Goal: Task Accomplishment & Management: Manage account settings

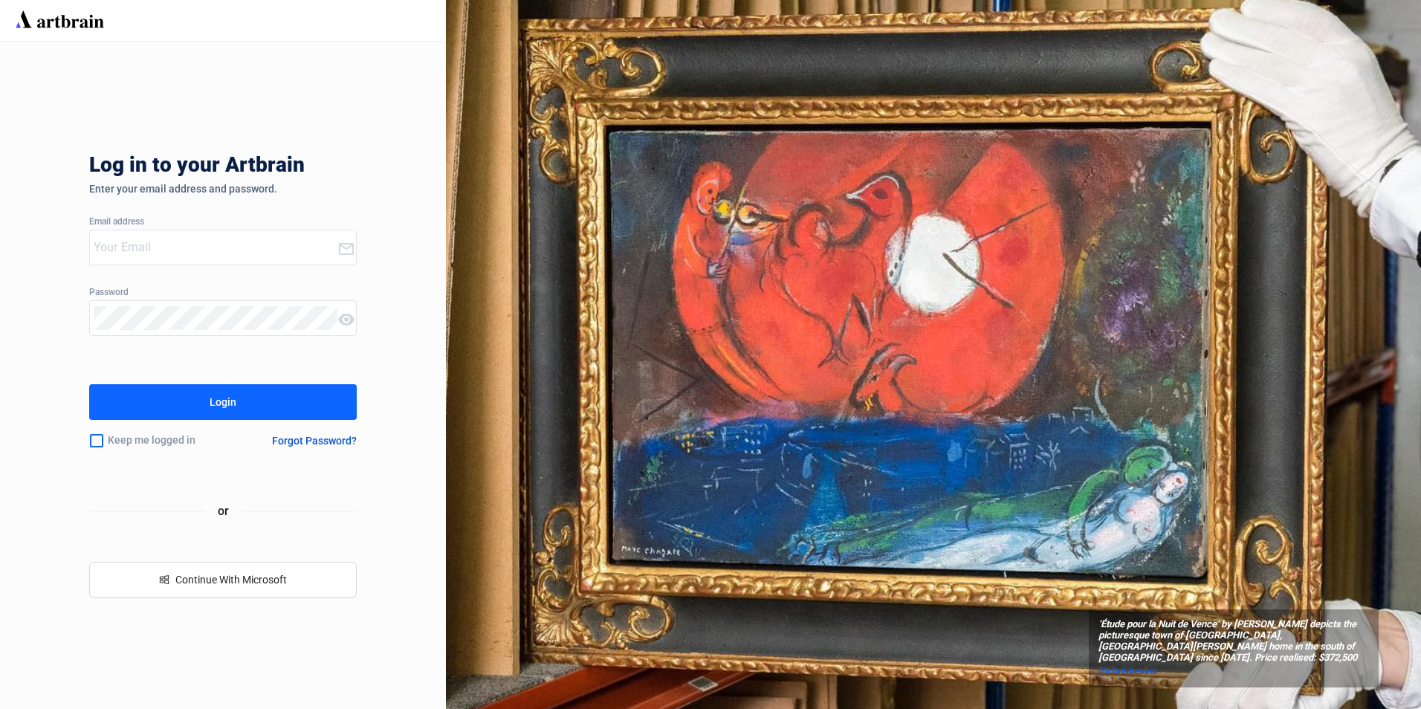
type input "[EMAIL_ADDRESS][PERSON_NAME][DOMAIN_NAME]"
click at [248, 401] on button "Login" at bounding box center [223, 402] width 268 height 36
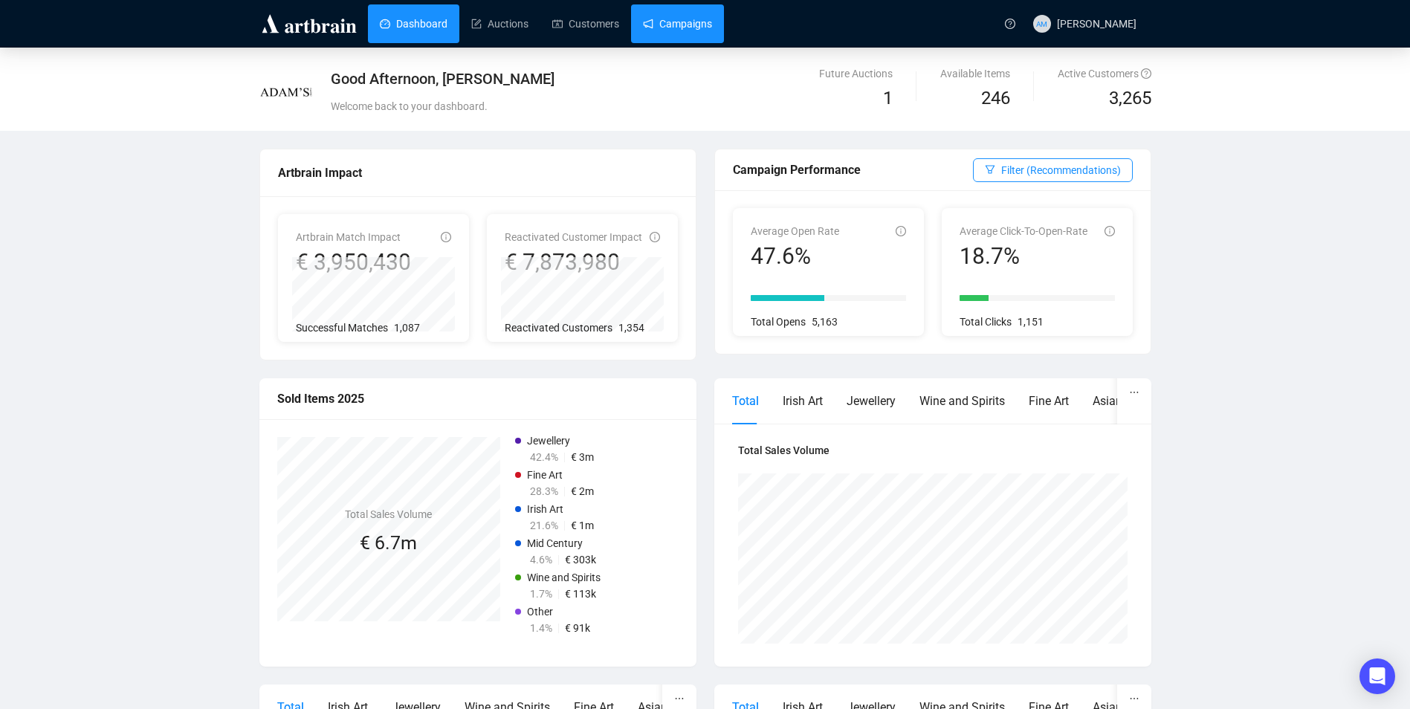
click at [697, 19] on link "Campaigns" at bounding box center [677, 23] width 69 height 39
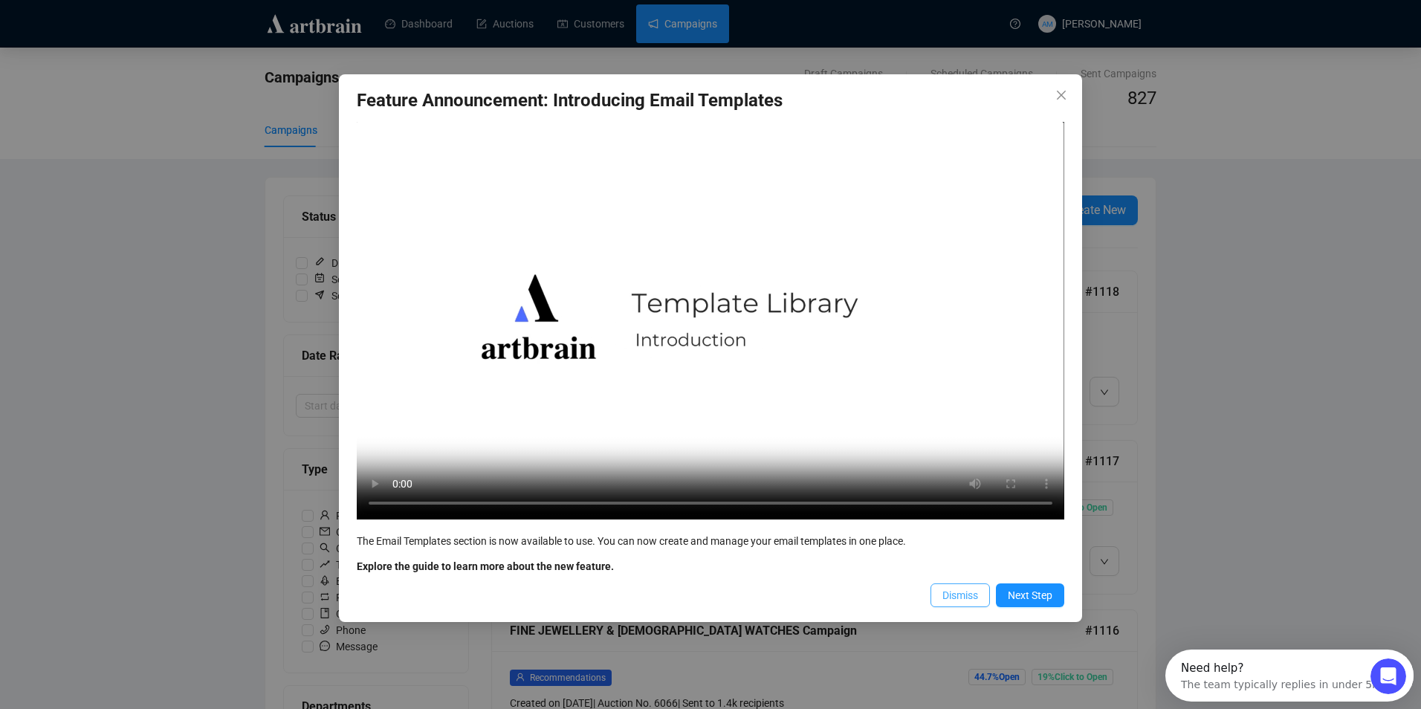
click at [973, 592] on span "Dismiss" at bounding box center [961, 595] width 36 height 16
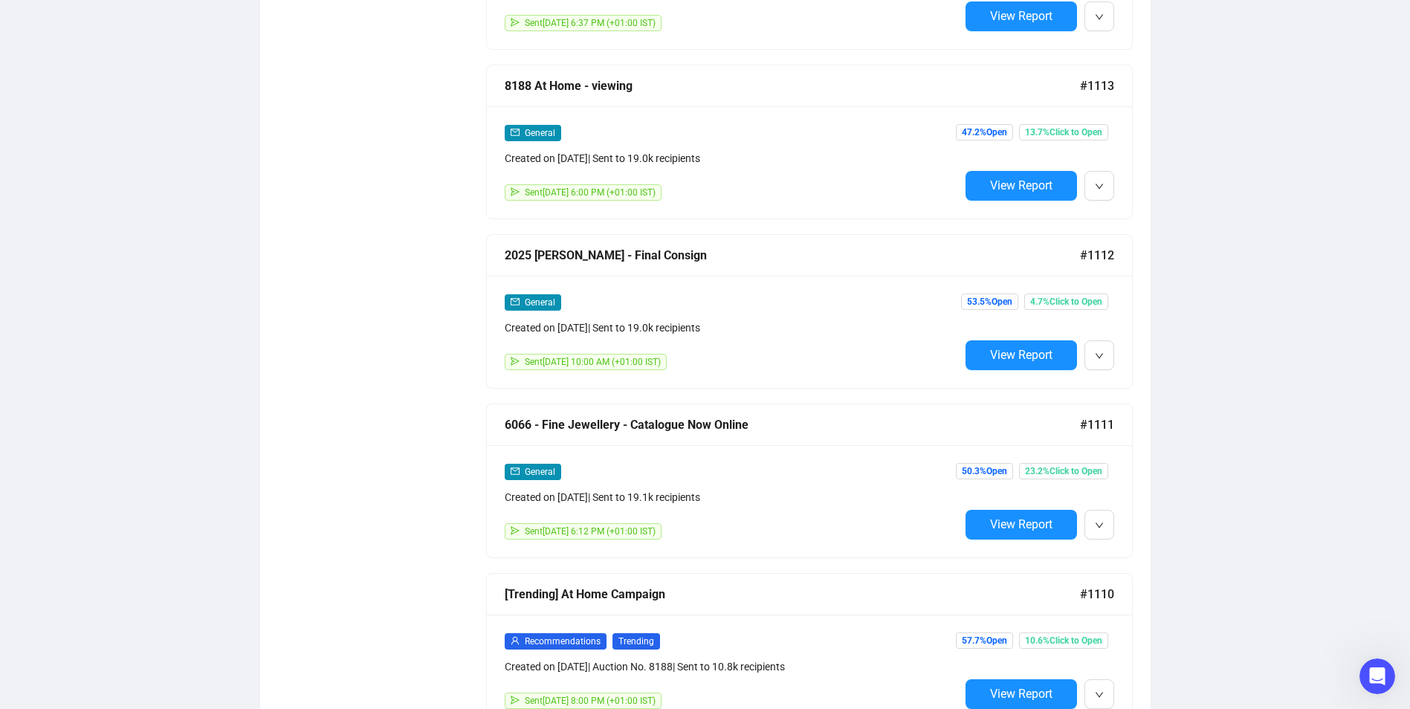
scroll to position [1189, 0]
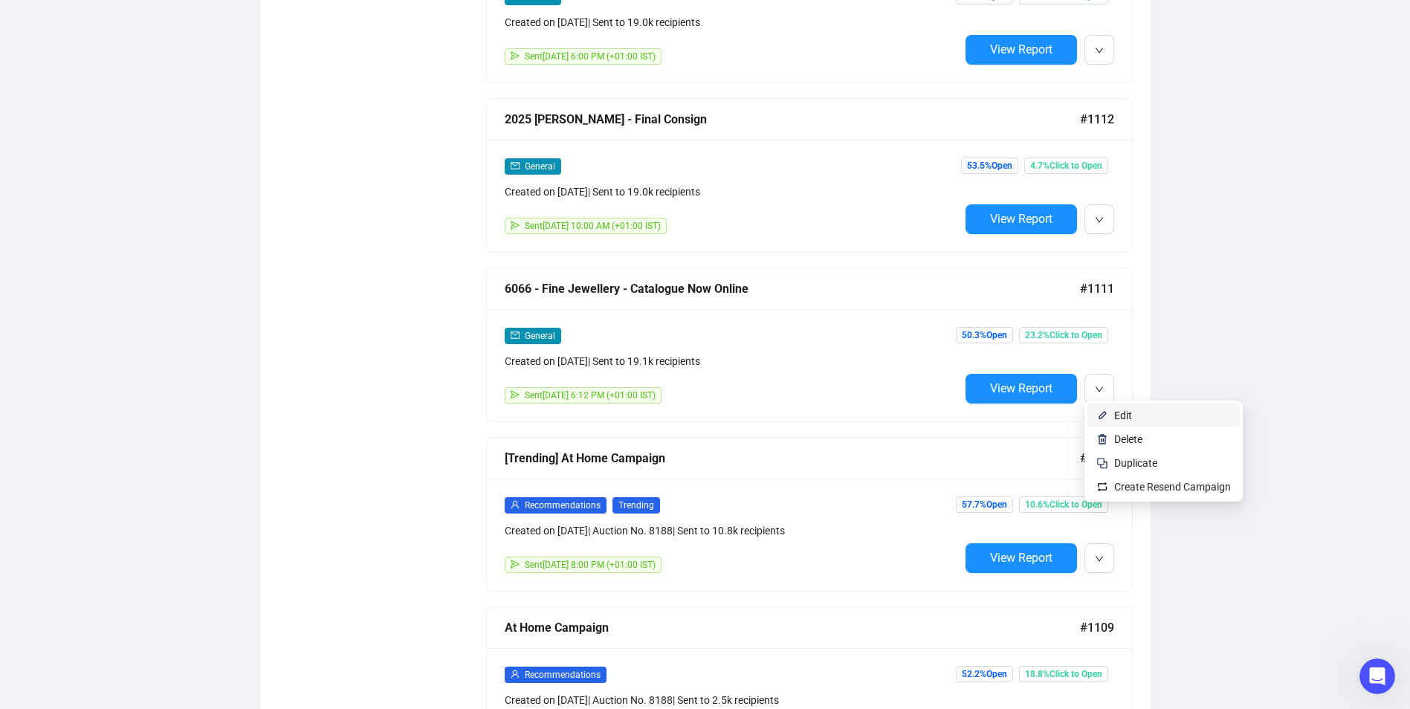
click at [1122, 412] on span "Edit" at bounding box center [1123, 416] width 18 height 12
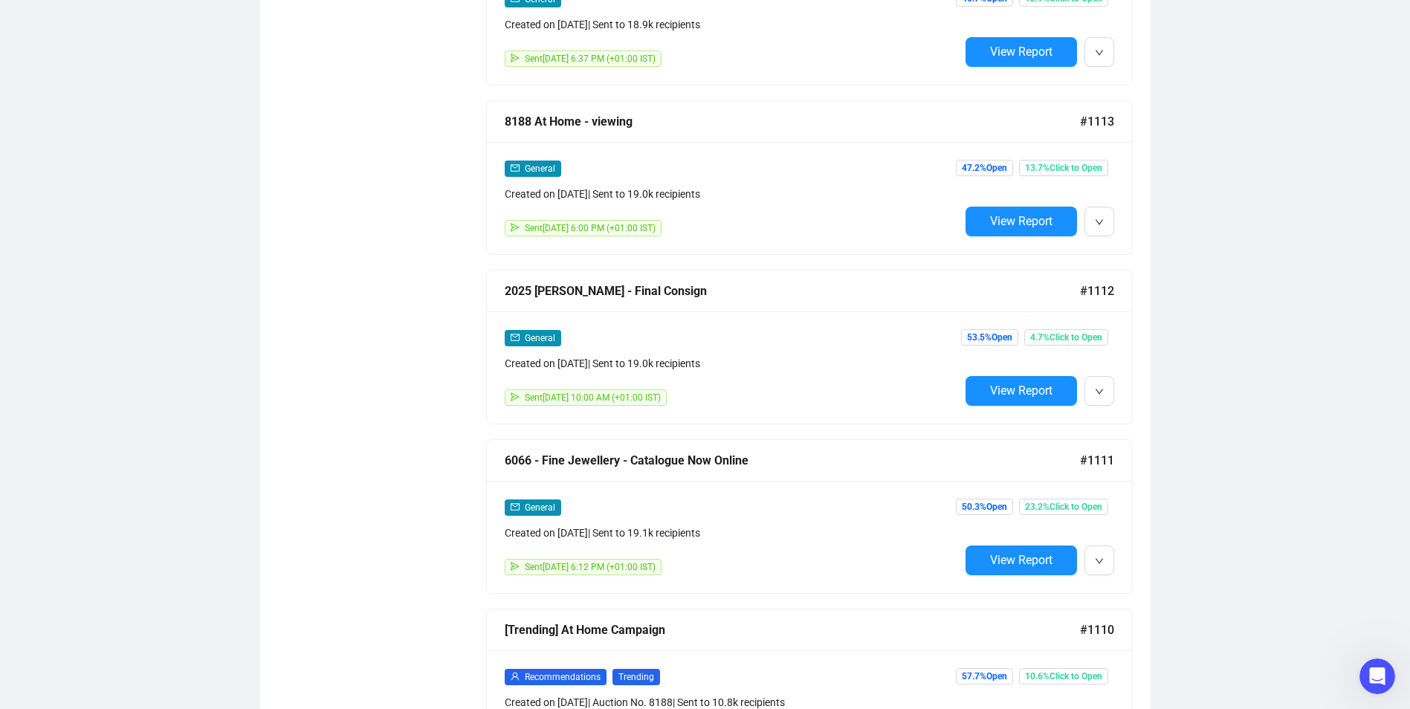
scroll to position [1042, 0]
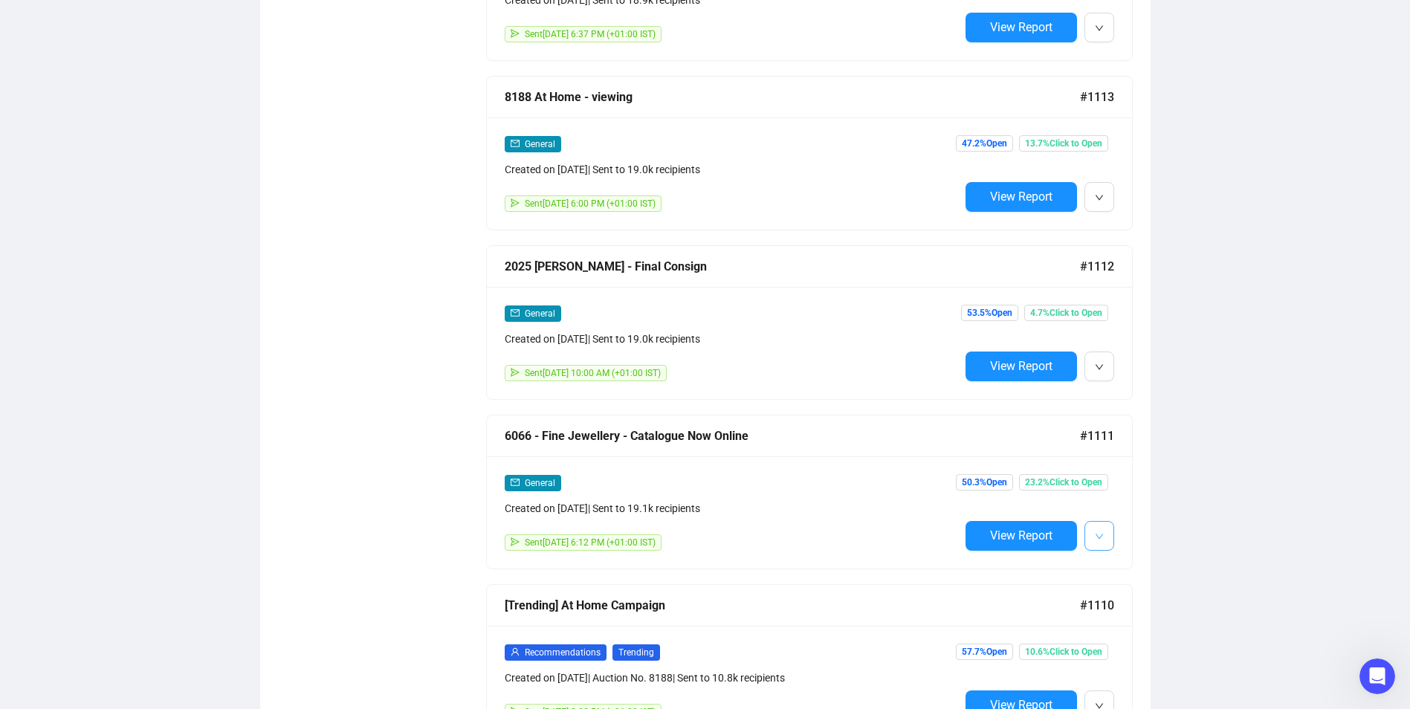
click at [1111, 527] on button "button" at bounding box center [1100, 536] width 30 height 30
click at [1140, 614] on span "Duplicate" at bounding box center [1135, 610] width 43 height 12
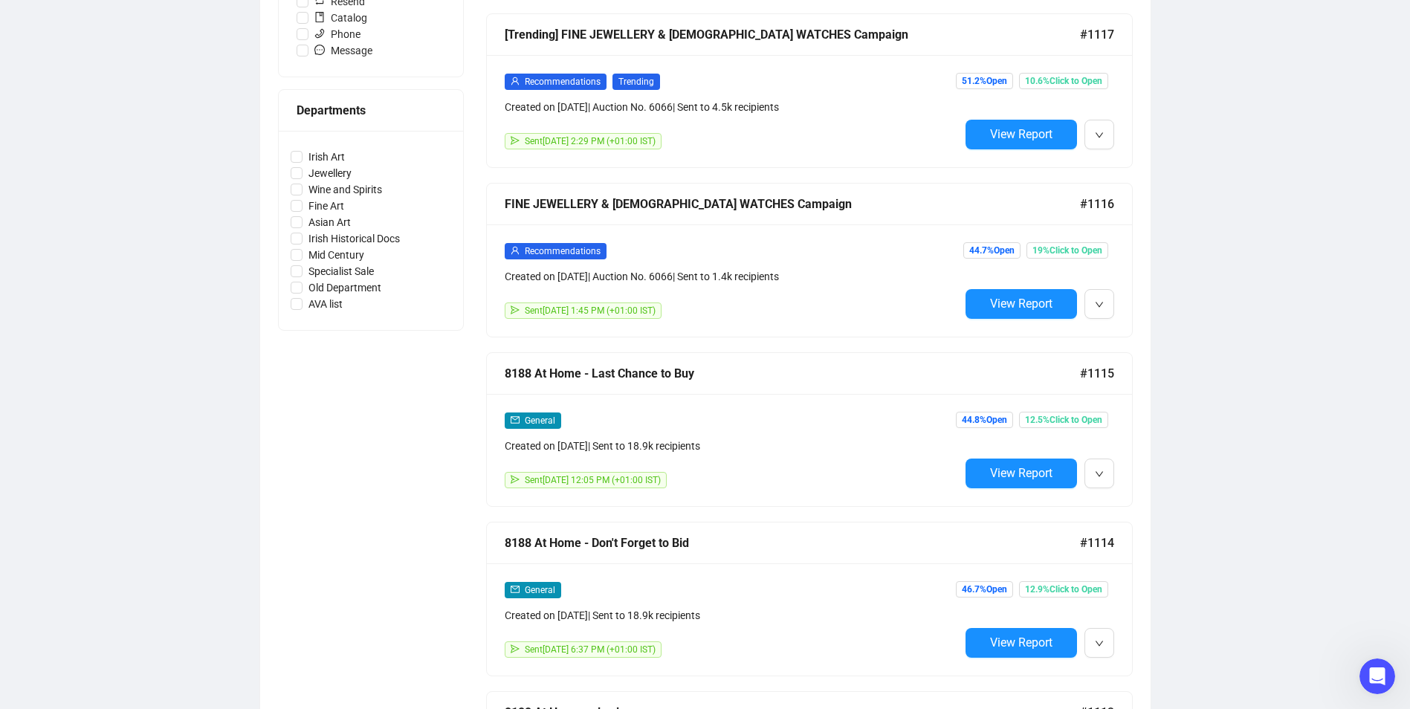
scroll to position [225, 0]
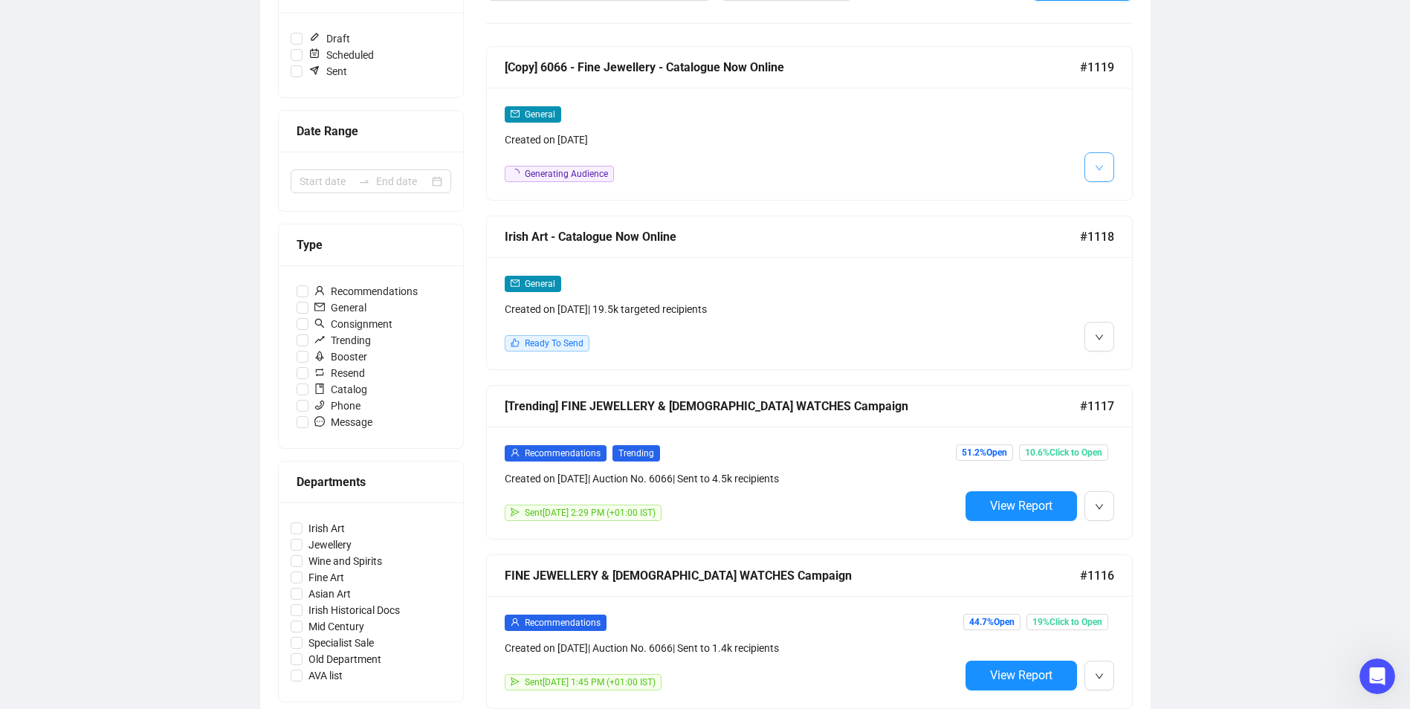
click at [1104, 164] on button "button" at bounding box center [1100, 167] width 30 height 30
click at [1125, 203] on span "Edit" at bounding box center [1123, 199] width 18 height 12
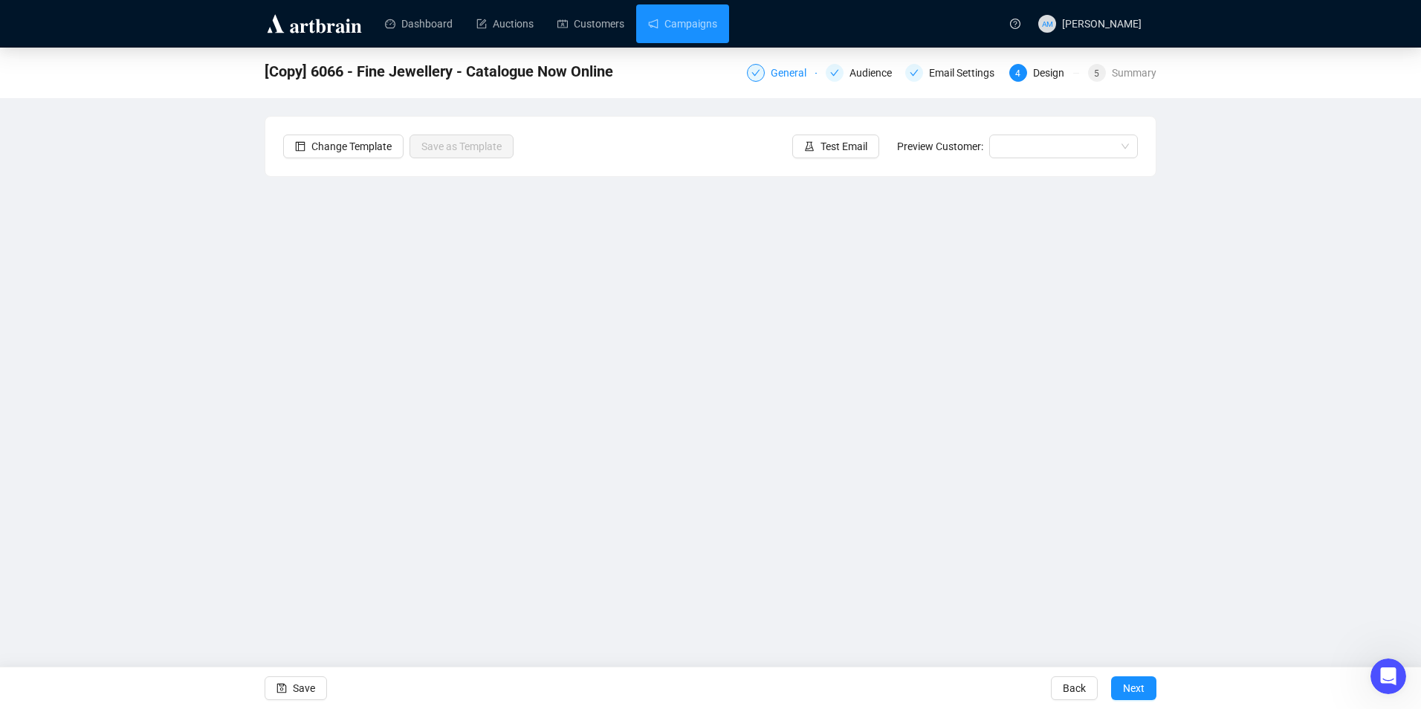
click at [810, 70] on div "General" at bounding box center [793, 73] width 45 height 18
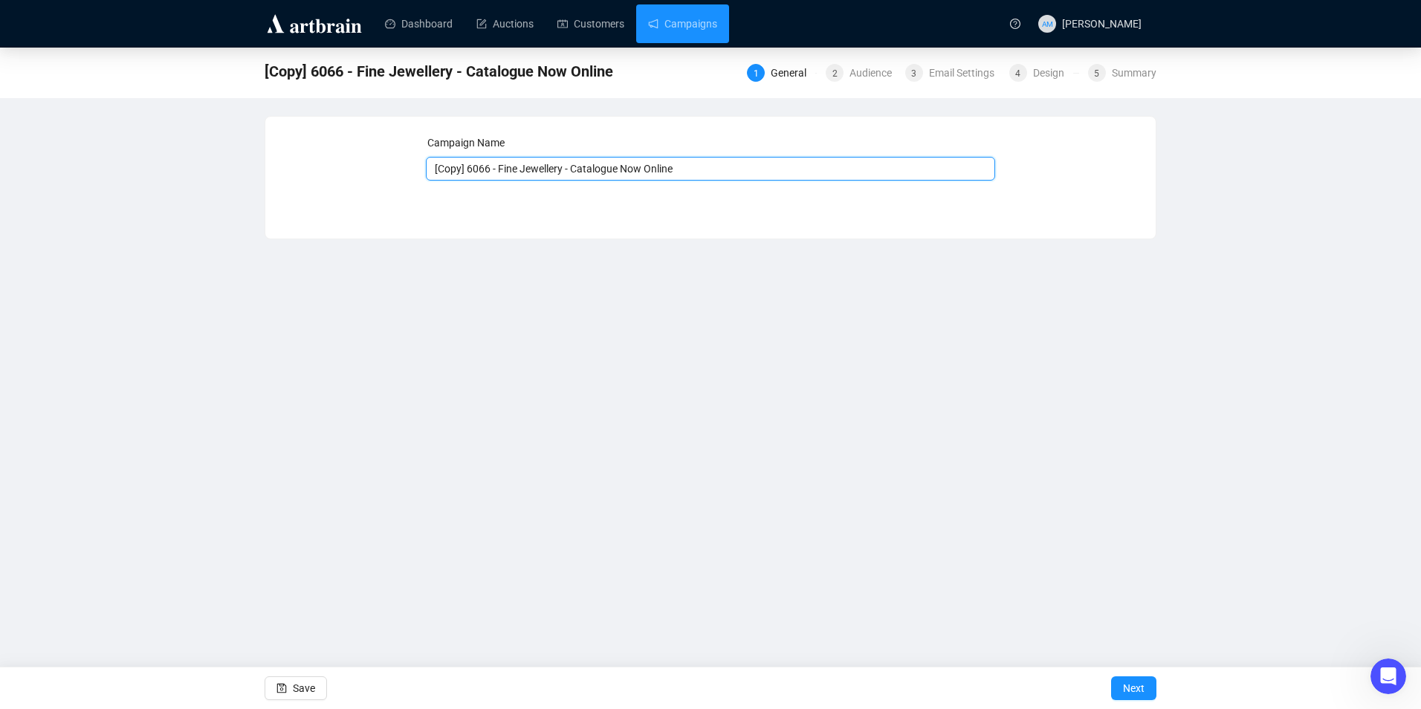
drag, startPoint x: 468, startPoint y: 167, endPoint x: 399, endPoint y: 169, distance: 68.4
click at [400, 169] on div "Campaign Name [Copy] 6066 - Fine Jewellery - Catalogue Now Online Save Next" at bounding box center [710, 167] width 855 height 64
drag, startPoint x: 659, startPoint y: 167, endPoint x: 549, endPoint y: 166, distance: 110.0
click at [549, 166] on input "6066 - Fine Jewellery - Catalogue Now Online" at bounding box center [711, 169] width 570 height 24
type input "6066 - Fine Jewellery - Viewing Starts [DATE]"
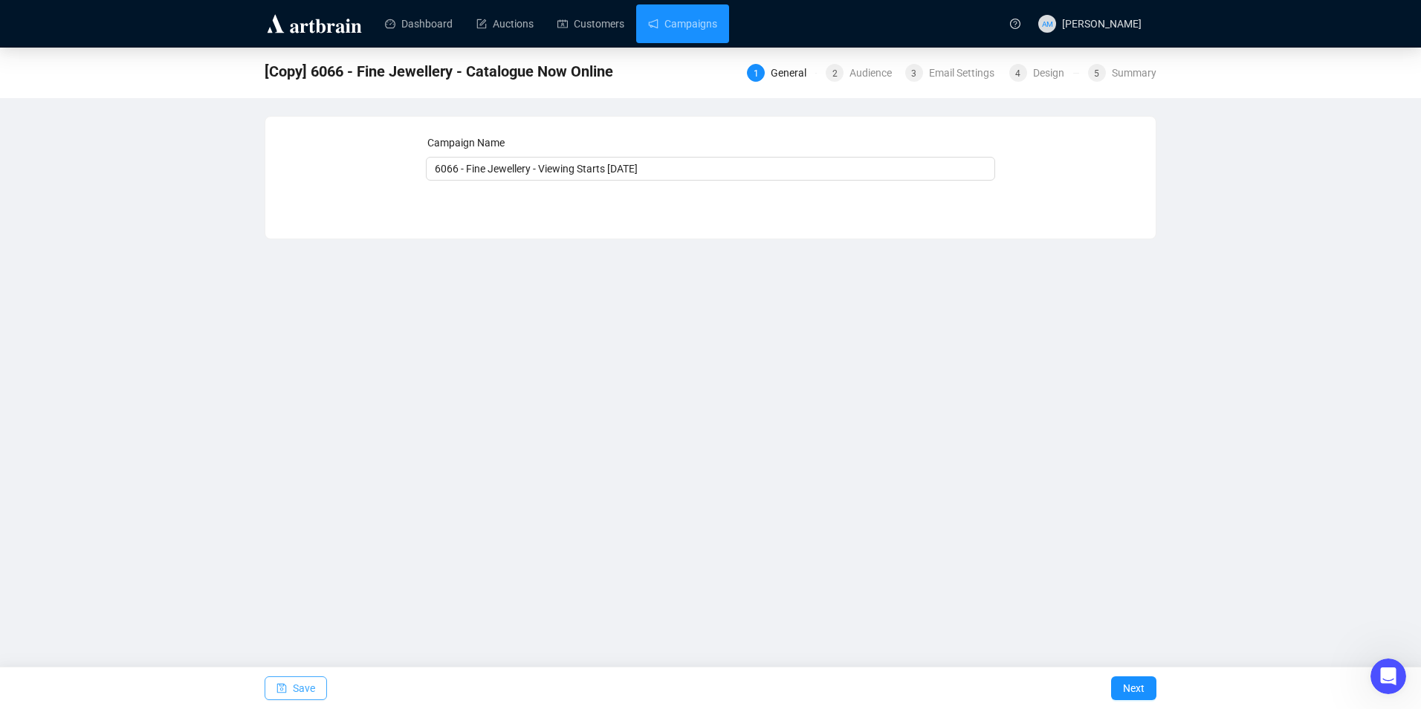
click at [296, 683] on span "Save" at bounding box center [304, 689] width 22 height 42
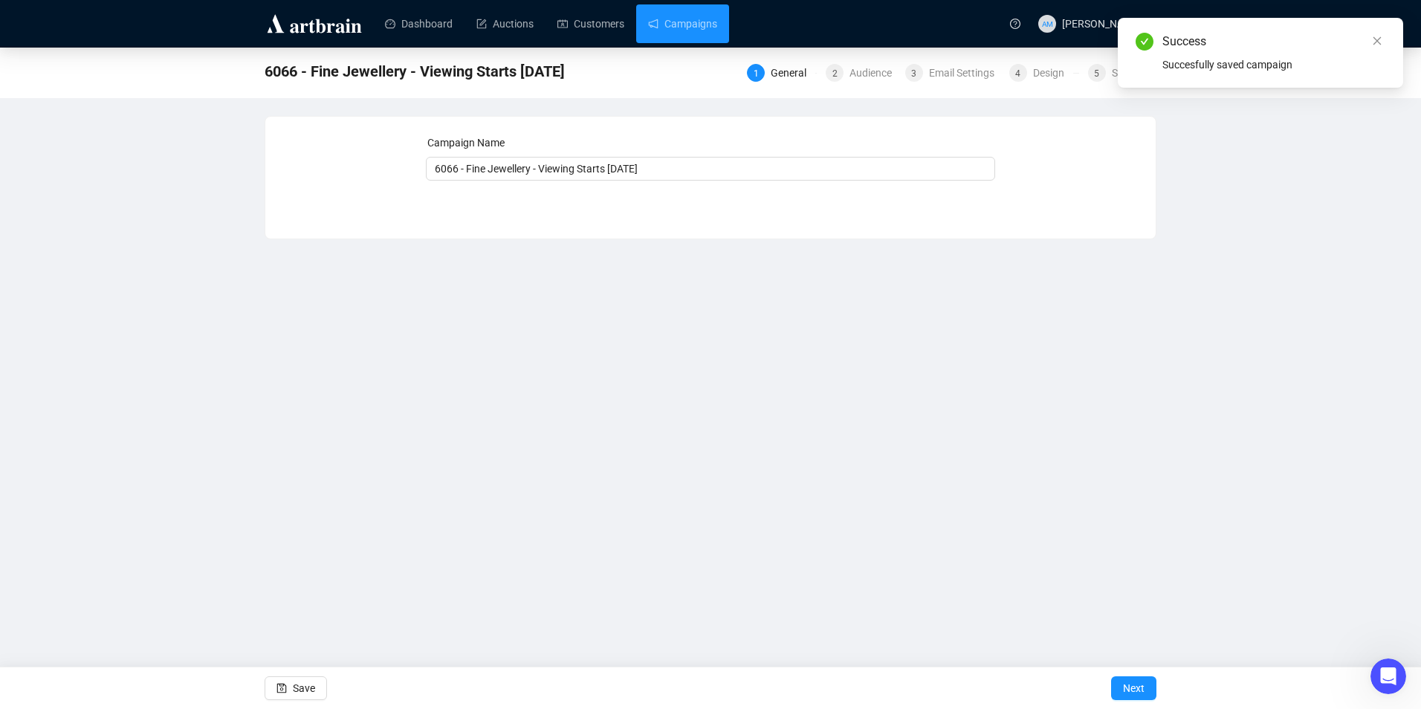
click at [858, 63] on div "1 General 2 Audience 3 Email Settings 4 Design 5 Summary" at bounding box center [952, 71] width 410 height 21
click at [862, 75] on div "Audience" at bounding box center [875, 73] width 51 height 18
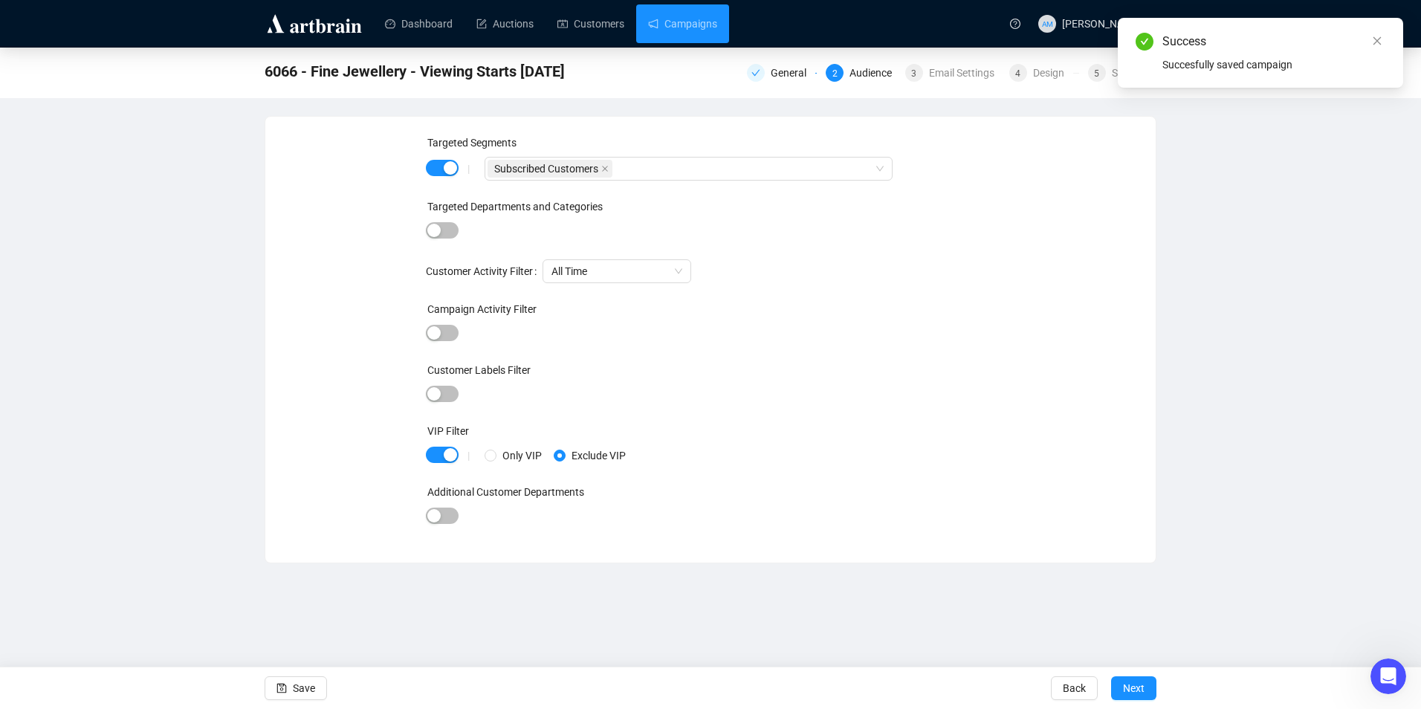
click at [954, 56] on div "6066 - Fine Jewellery - Viewing Starts [DATE] General 2 Audience 3 Email Settin…" at bounding box center [711, 71] width 892 height 30
click at [955, 67] on div "Email Settings" at bounding box center [966, 73] width 74 height 18
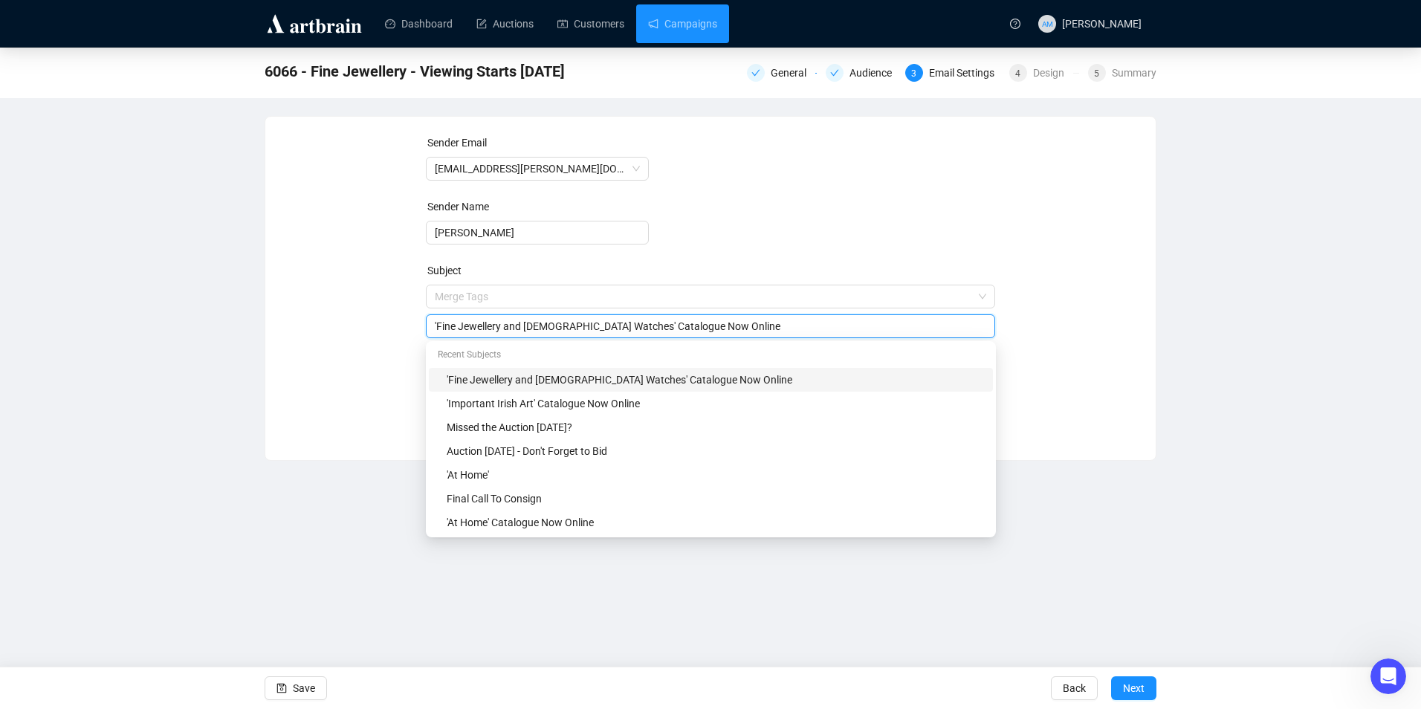
drag, startPoint x: 717, startPoint y: 300, endPoint x: 600, endPoint y: 329, distance: 121.2
click at [600, 329] on input "'Fine Jewellery and [DEMOGRAPHIC_DATA] Watches' Catalogue Now Online" at bounding box center [711, 326] width 552 height 16
drag, startPoint x: 598, startPoint y: 323, endPoint x: 424, endPoint y: 327, distance: 173.2
click at [424, 327] on div "Sender Email [EMAIL_ADDRESS][PERSON_NAME][DOMAIN_NAME] Sender Name [PERSON_NAME…" at bounding box center [710, 277] width 855 height 285
type input "Viewing Starts [DATE]"
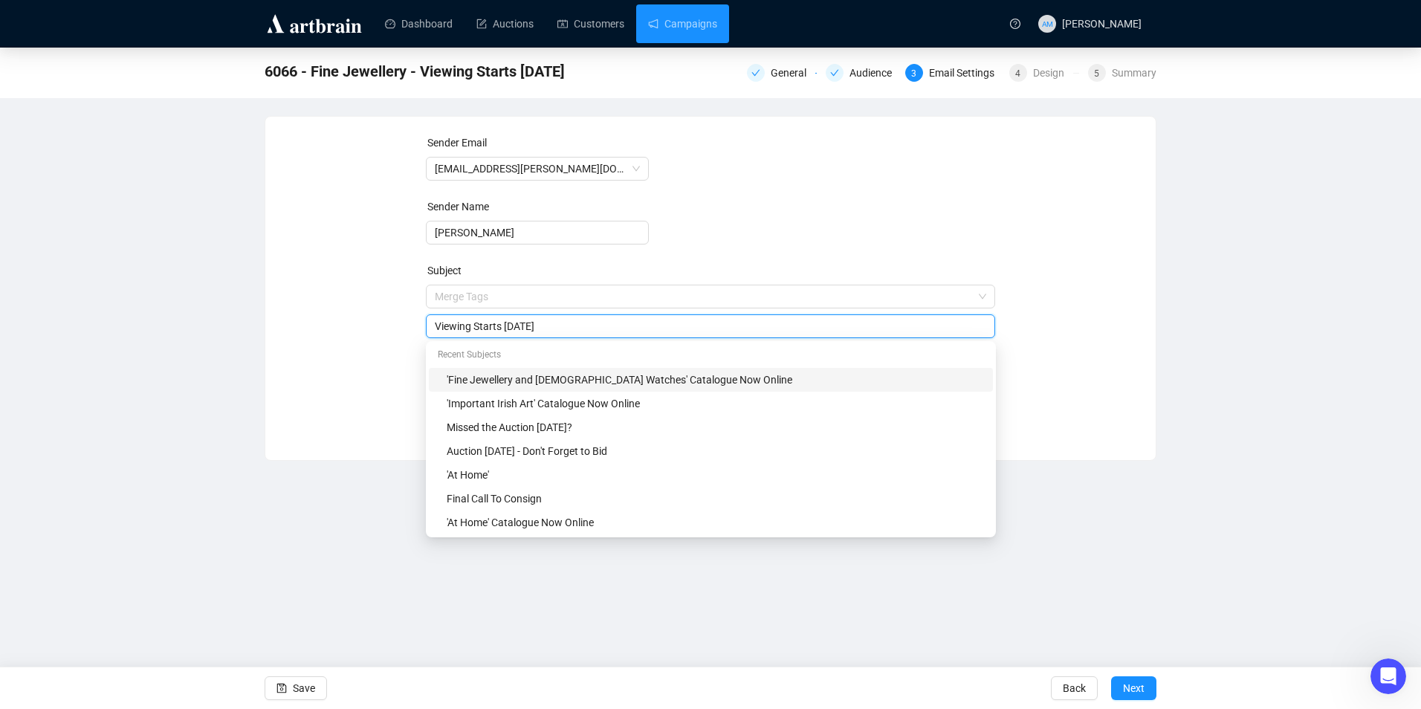
click at [698, 249] on form "Sender Email [EMAIL_ADDRESS][PERSON_NAME][DOMAIN_NAME] Sender Name [PERSON_NAME…" at bounding box center [711, 269] width 570 height 268
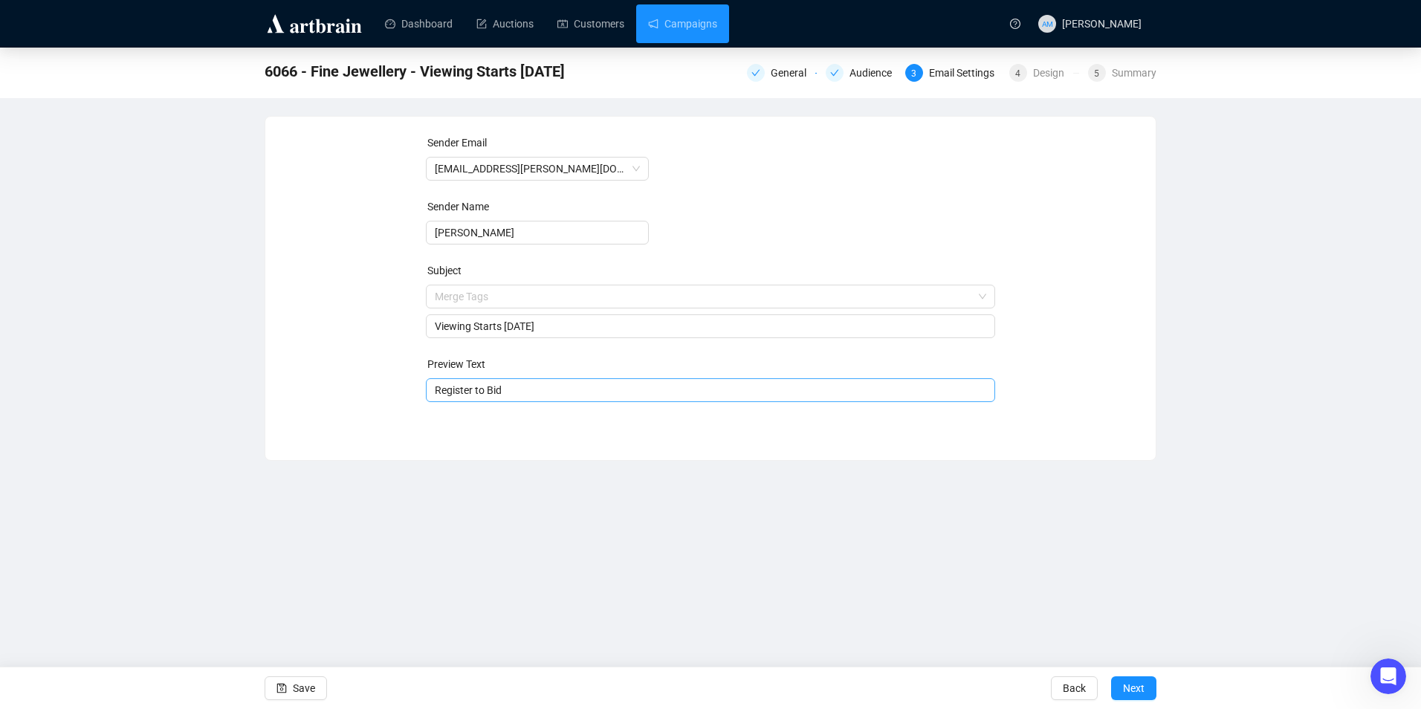
click at [532, 395] on input "Register to Bid" at bounding box center [711, 390] width 552 height 16
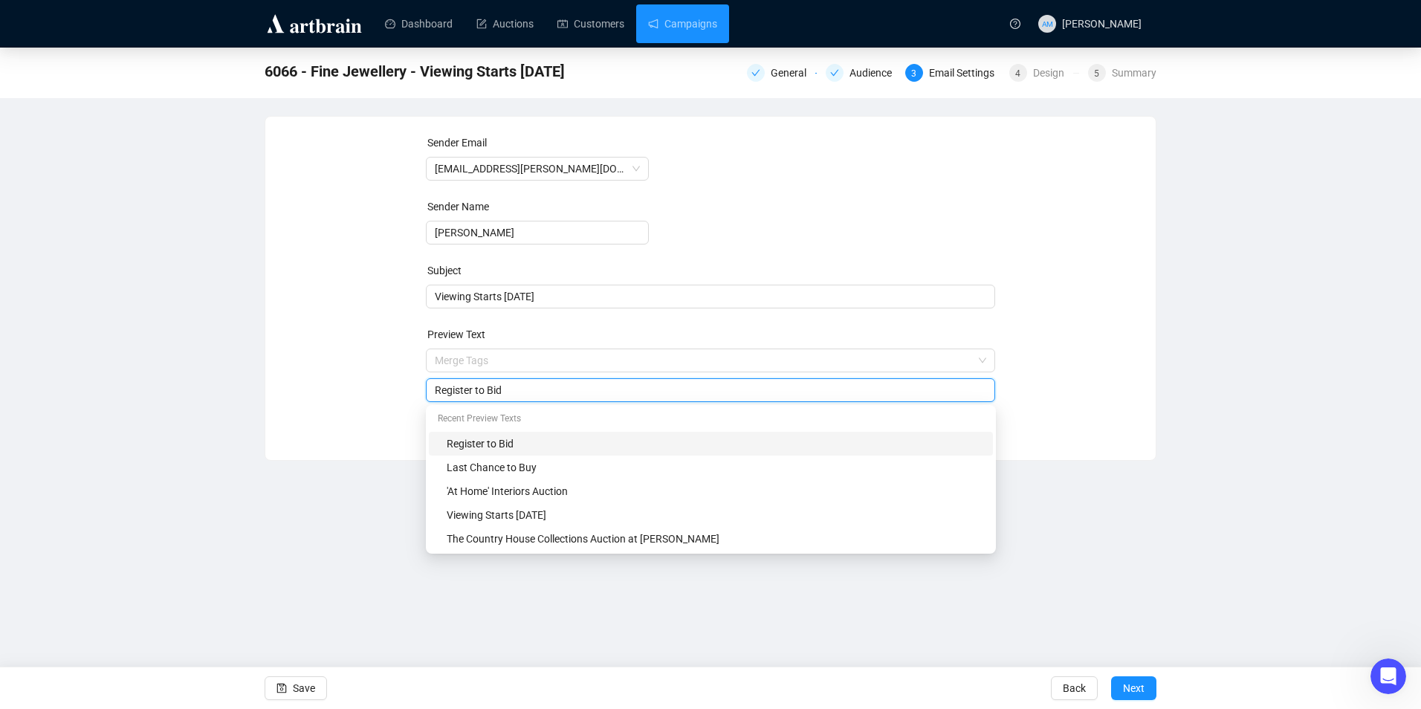
drag, startPoint x: 533, startPoint y: 390, endPoint x: 445, endPoint y: 390, distance: 87.7
click at [445, 390] on input "Register to Bid" at bounding box center [711, 390] width 552 height 16
type input "R"
paste input "'Fine Jewellery and [DEMOGRAPHIC_DATA] Watches'"
click at [630, 393] on input "'Fine Jewellery and [DEMOGRAPHIC_DATA] Watches'" at bounding box center [711, 390] width 552 height 16
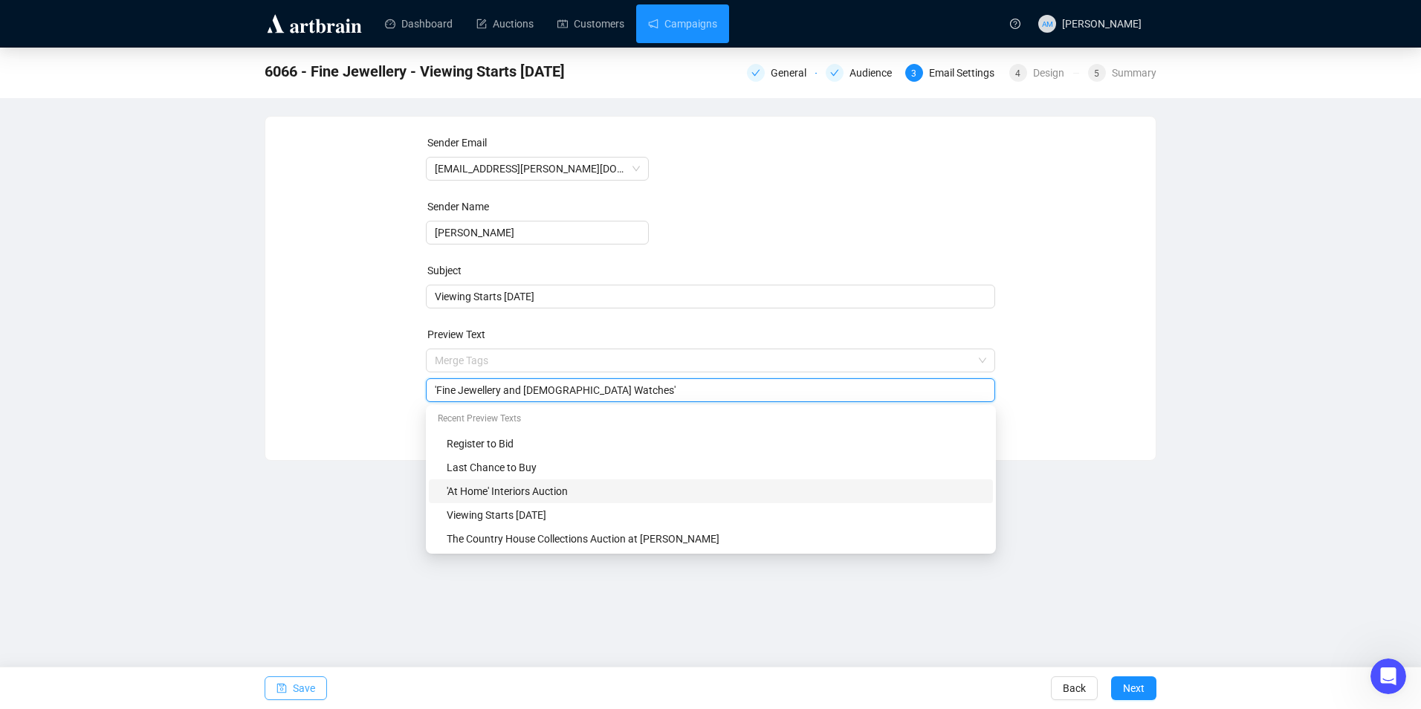
type input "'Fine Jewellery and [DEMOGRAPHIC_DATA] Watches'"
click at [310, 690] on span "Save" at bounding box center [304, 689] width 22 height 42
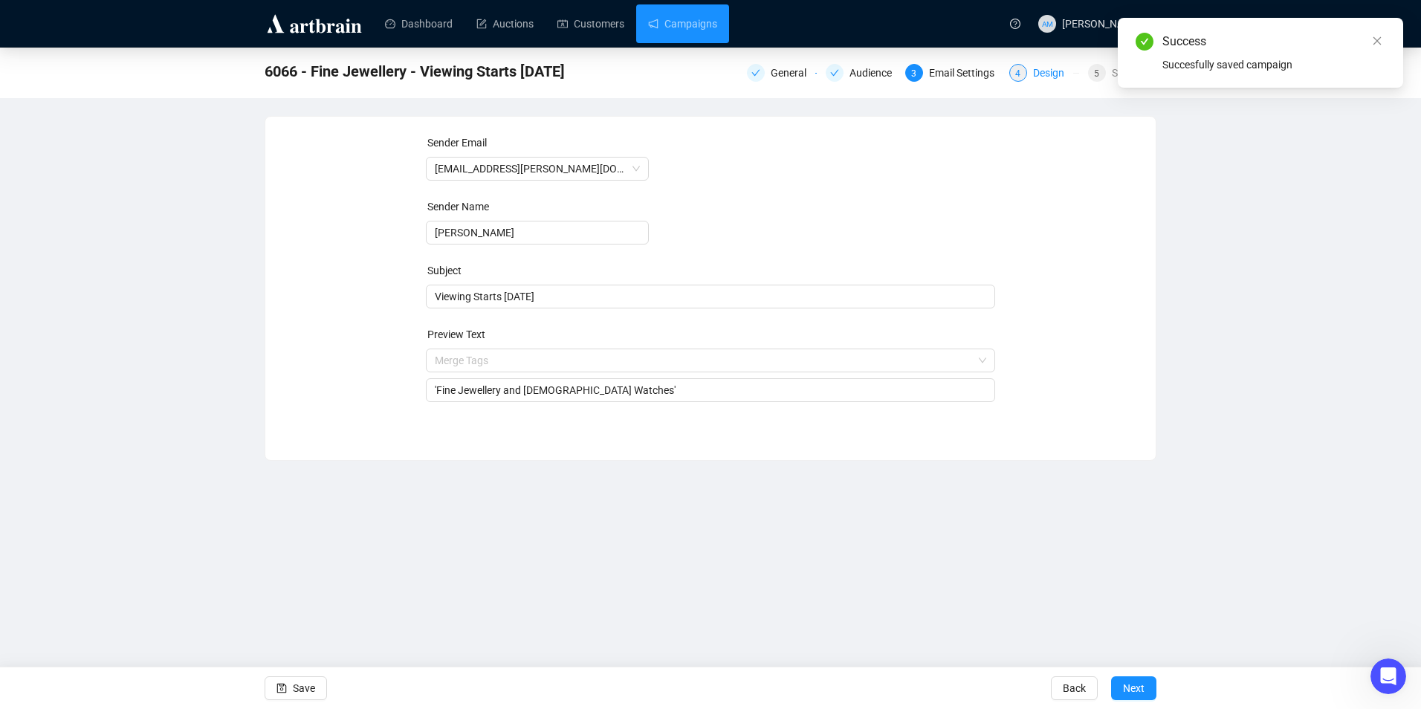
click at [1018, 74] on span "4" at bounding box center [1017, 73] width 5 height 10
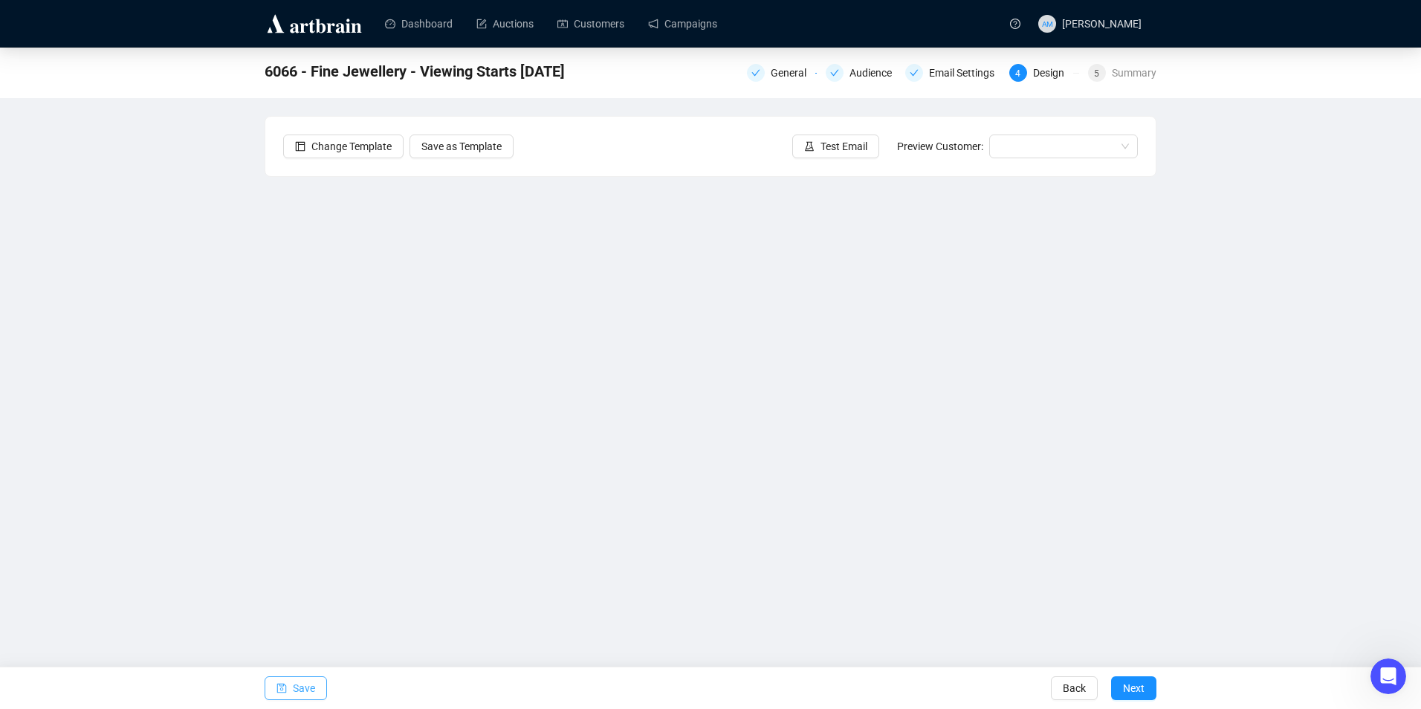
click at [312, 694] on span "Save" at bounding box center [304, 689] width 22 height 42
click at [309, 686] on span "Save" at bounding box center [304, 689] width 22 height 42
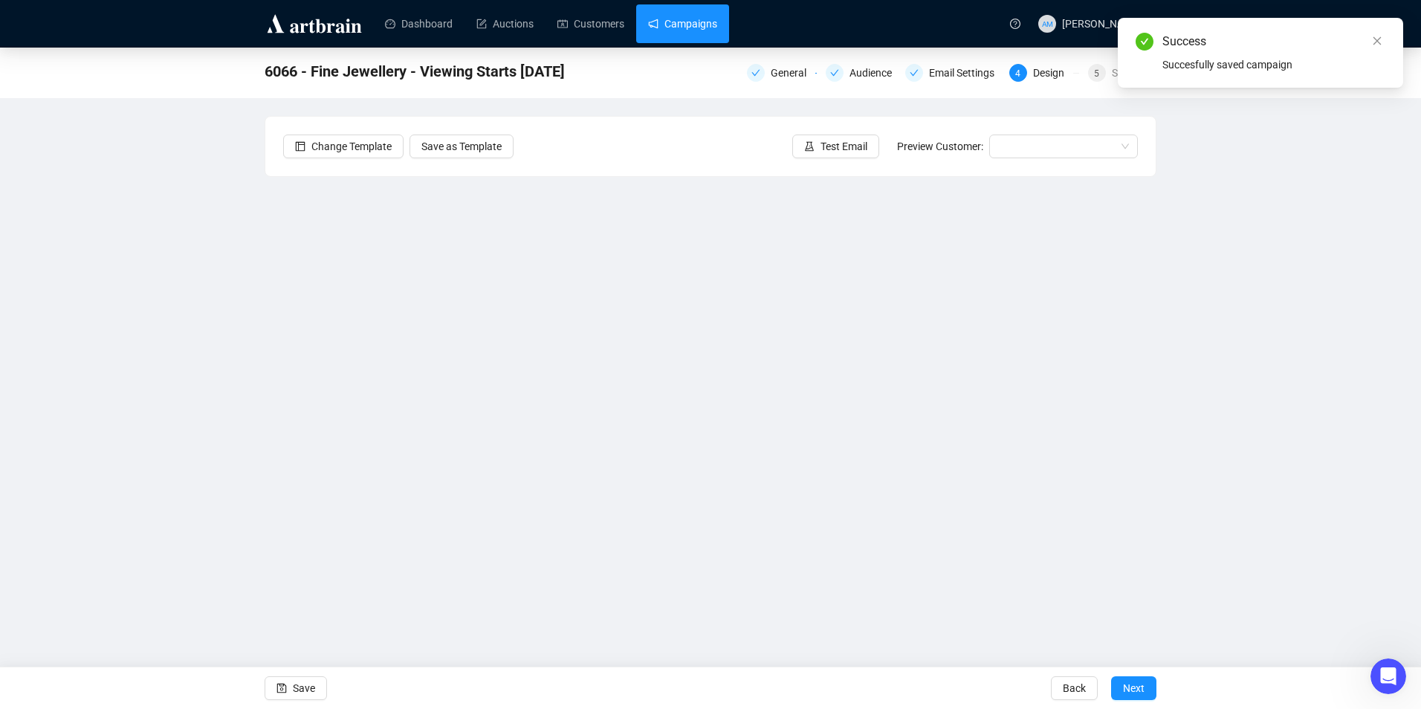
click at [703, 27] on link "Campaigns" at bounding box center [682, 23] width 69 height 39
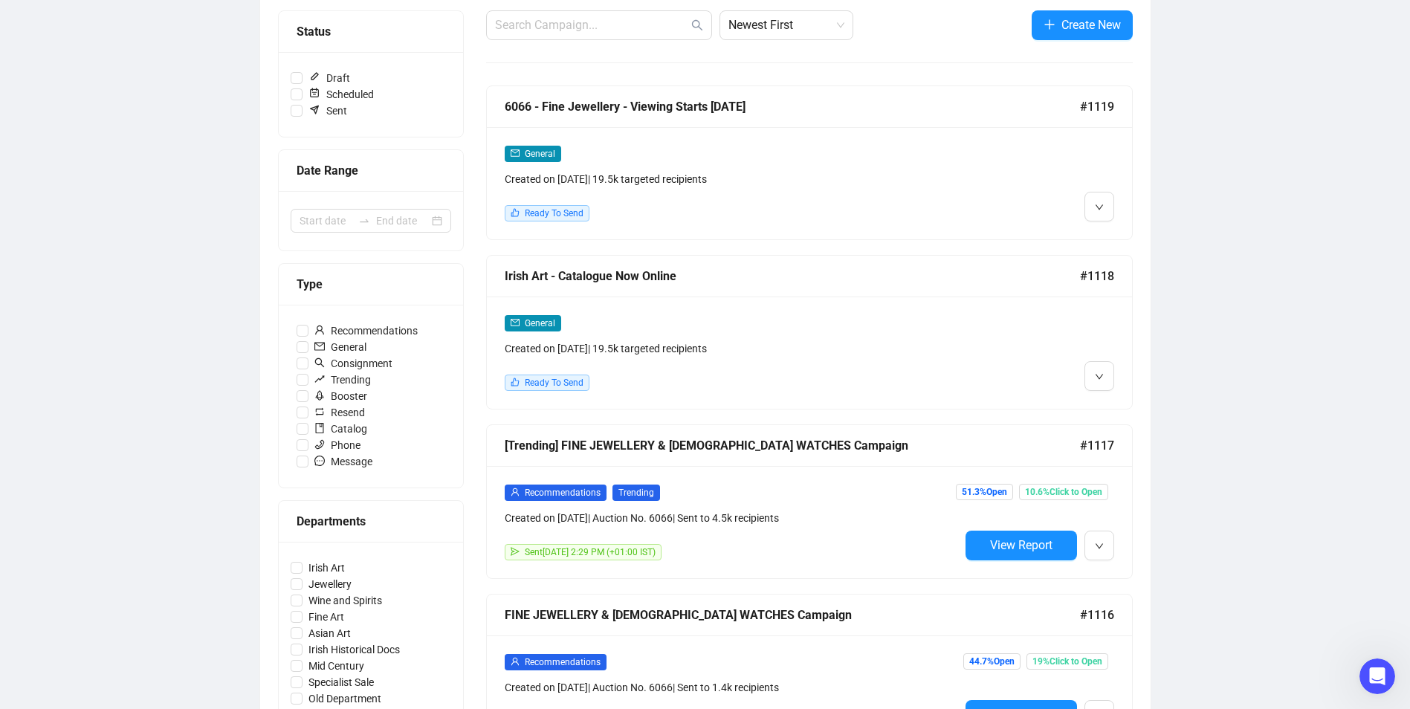
scroll to position [149, 0]
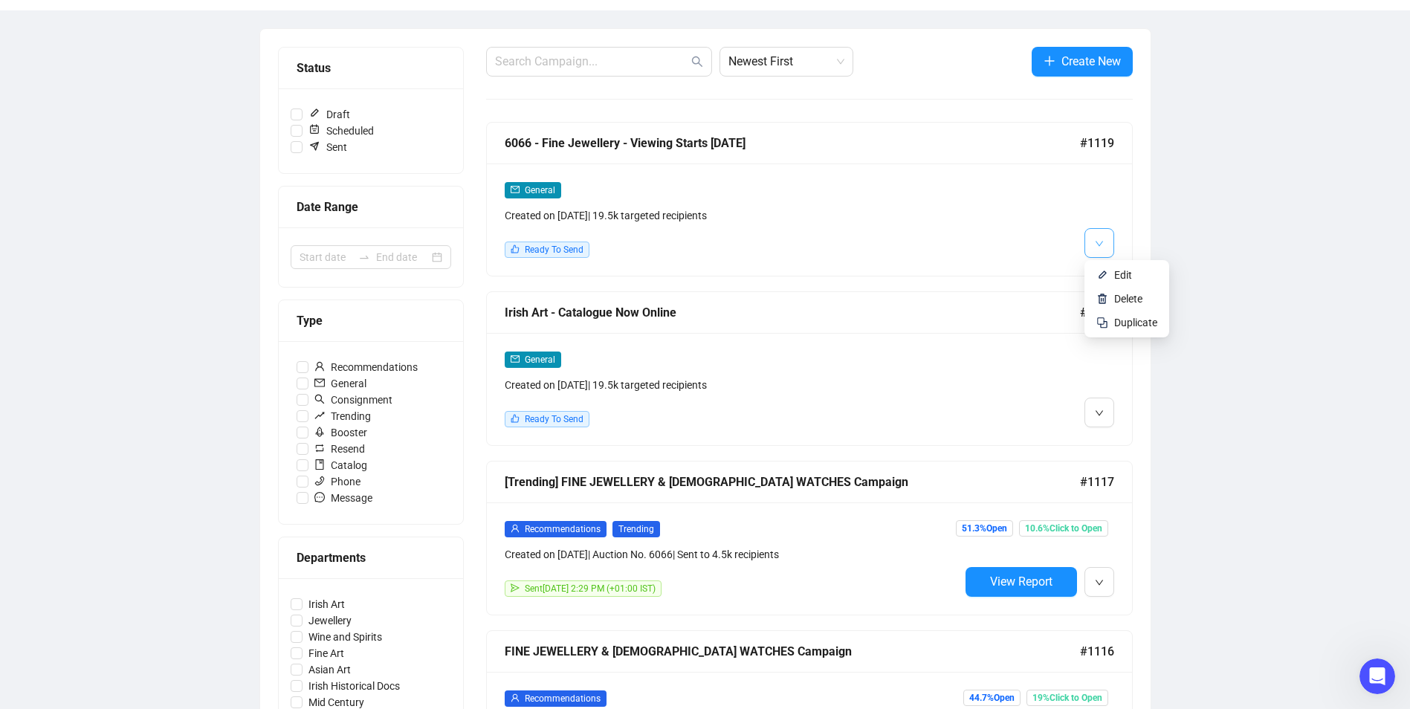
click at [1112, 247] on button "button" at bounding box center [1100, 243] width 30 height 30
click at [1120, 281] on span "Edit" at bounding box center [1123, 275] width 18 height 12
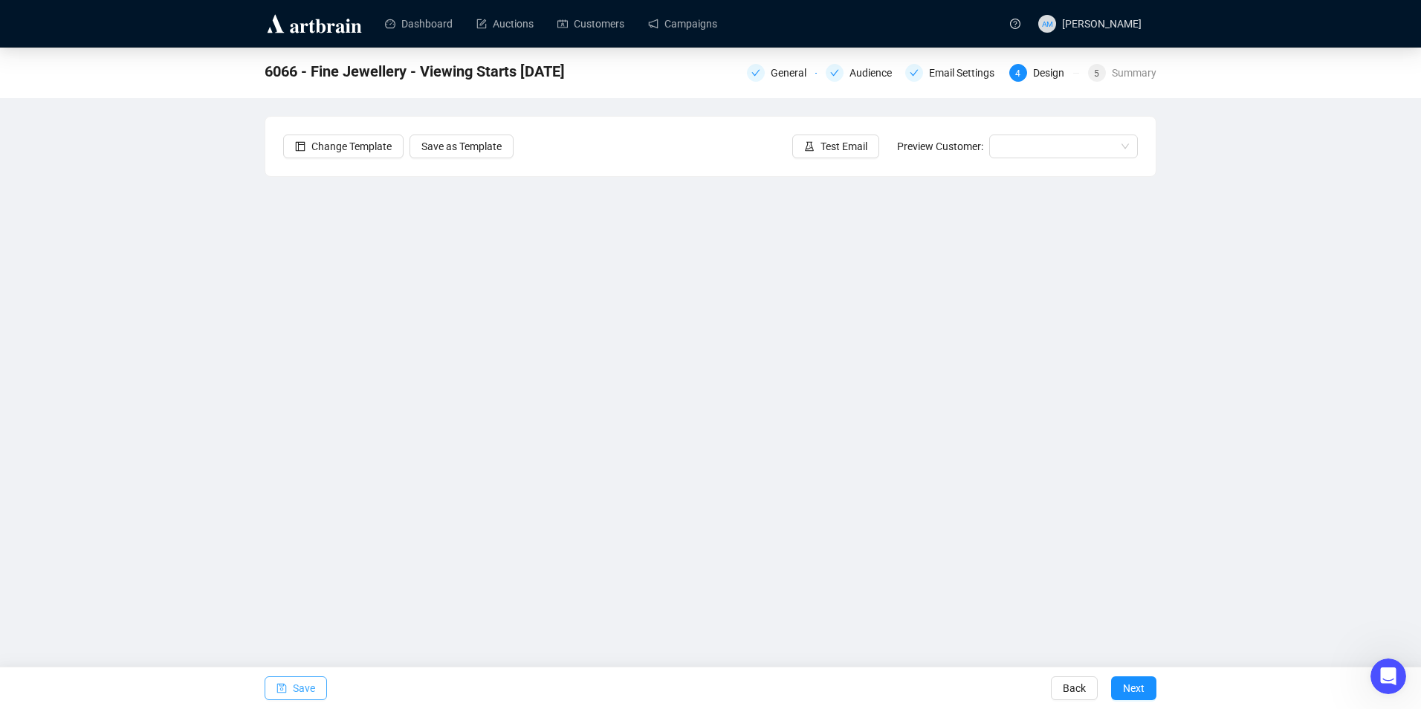
click at [294, 682] on span "Save" at bounding box center [304, 689] width 22 height 42
click at [295, 696] on span "Save" at bounding box center [304, 689] width 22 height 42
click at [684, 35] on link "Campaigns" at bounding box center [682, 23] width 69 height 39
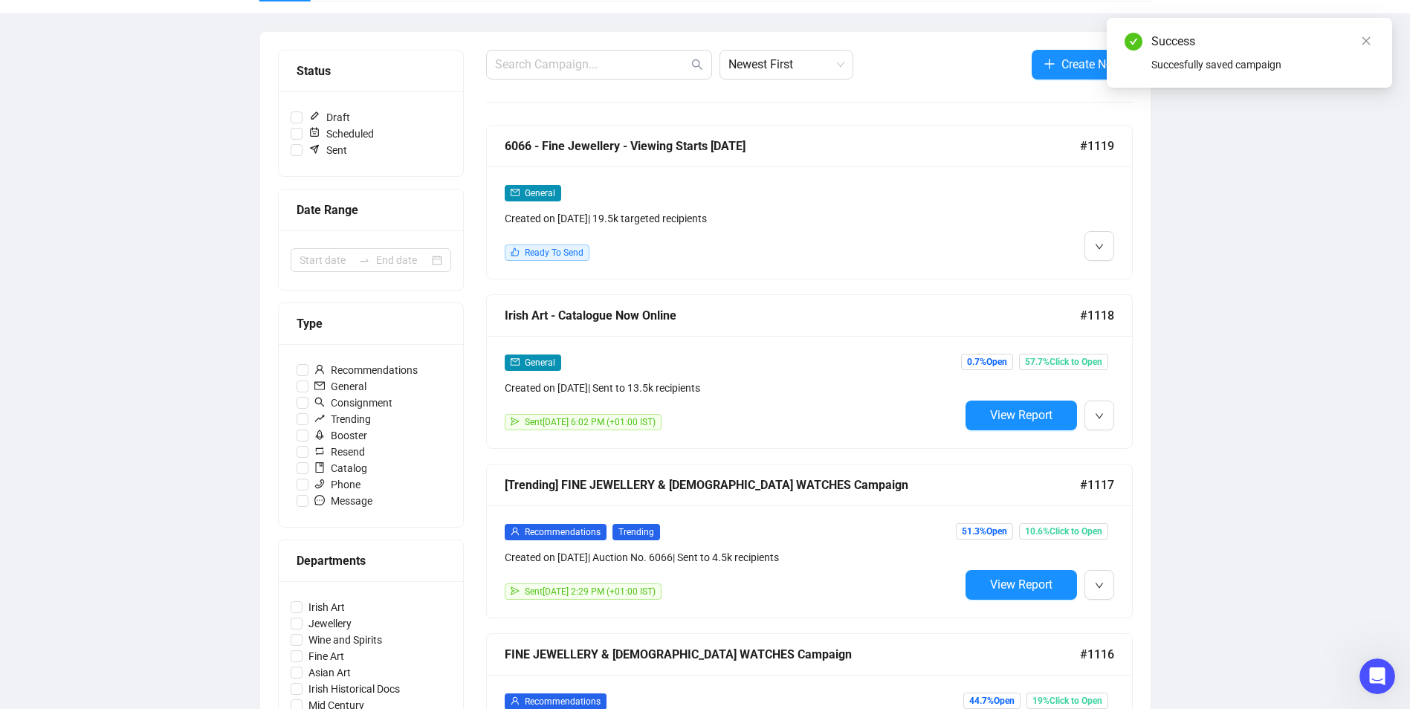
scroll to position [149, 0]
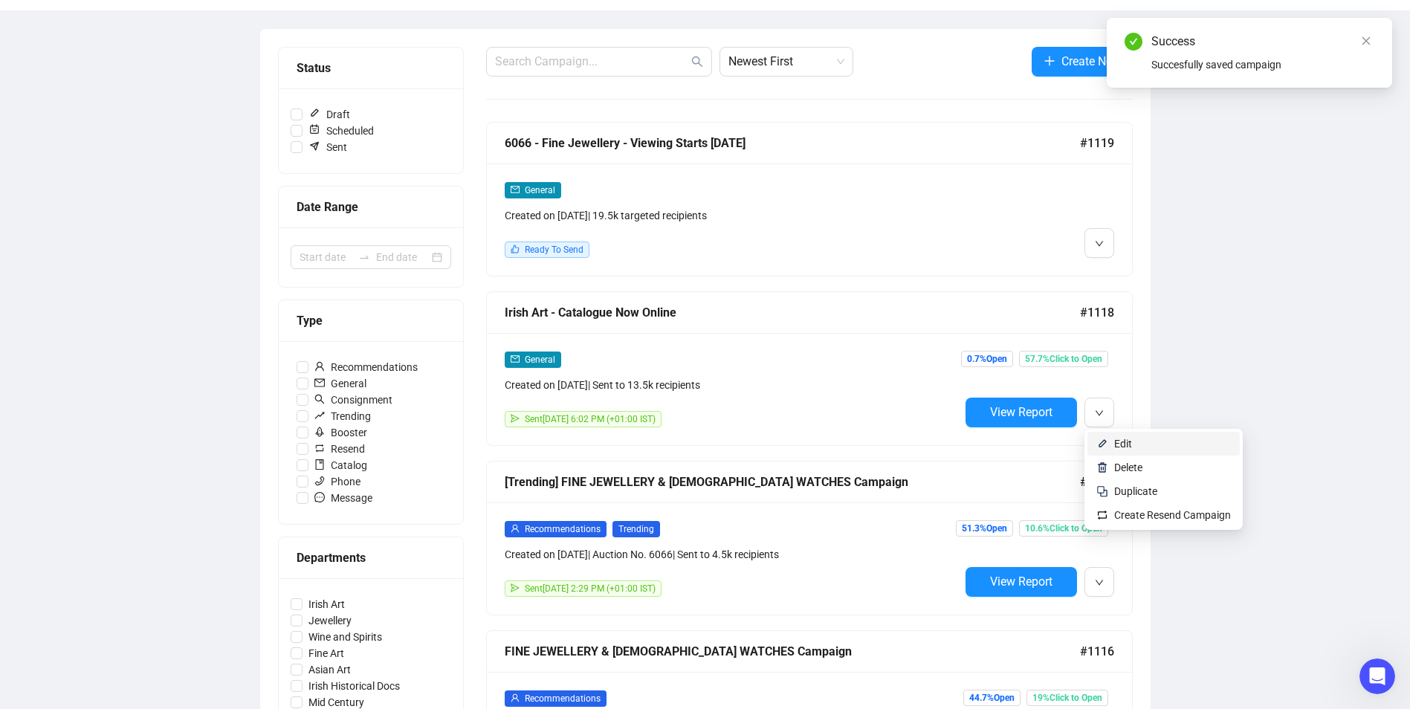
click at [1123, 447] on span "Edit" at bounding box center [1123, 444] width 18 height 12
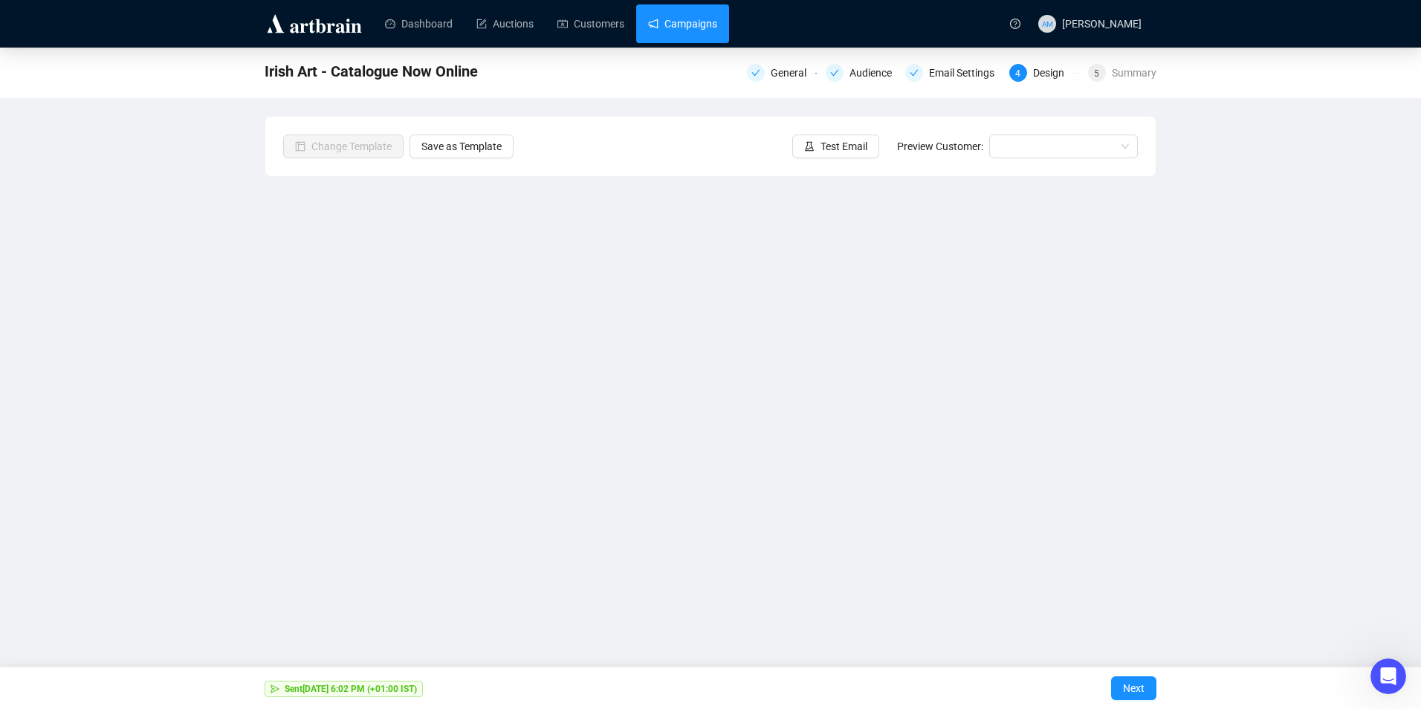
click at [691, 30] on link "Campaigns" at bounding box center [682, 23] width 69 height 39
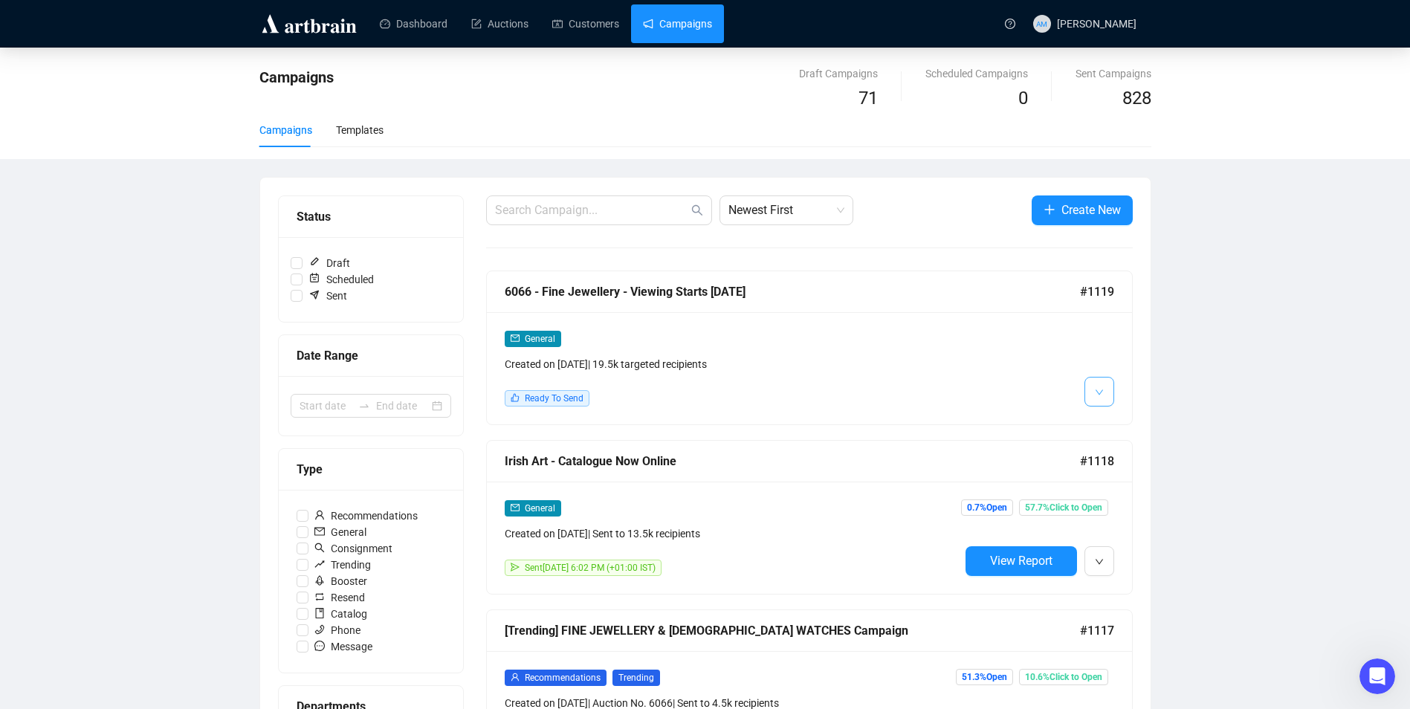
click at [1091, 389] on button "button" at bounding box center [1100, 392] width 30 height 30
click at [1114, 423] on span "Edit" at bounding box center [1123, 424] width 18 height 12
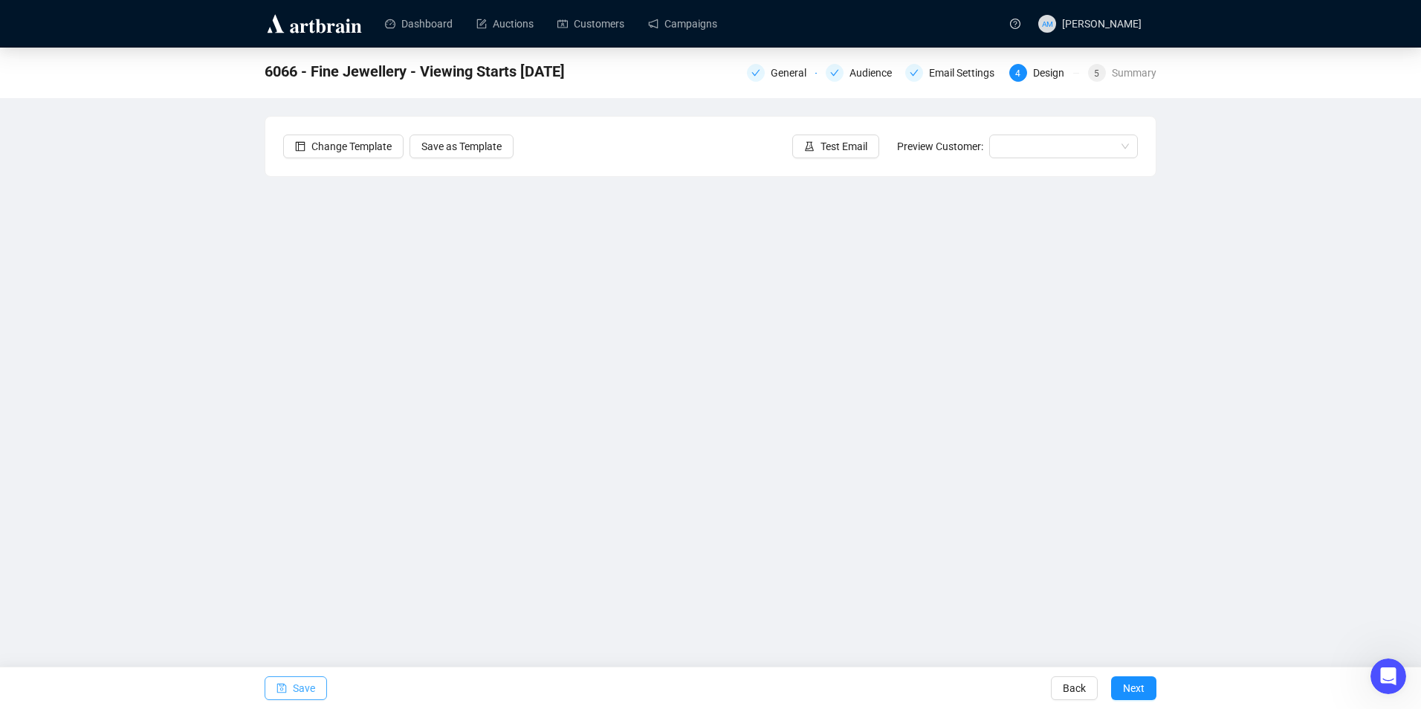
click at [293, 697] on span "Save" at bounding box center [304, 689] width 22 height 42
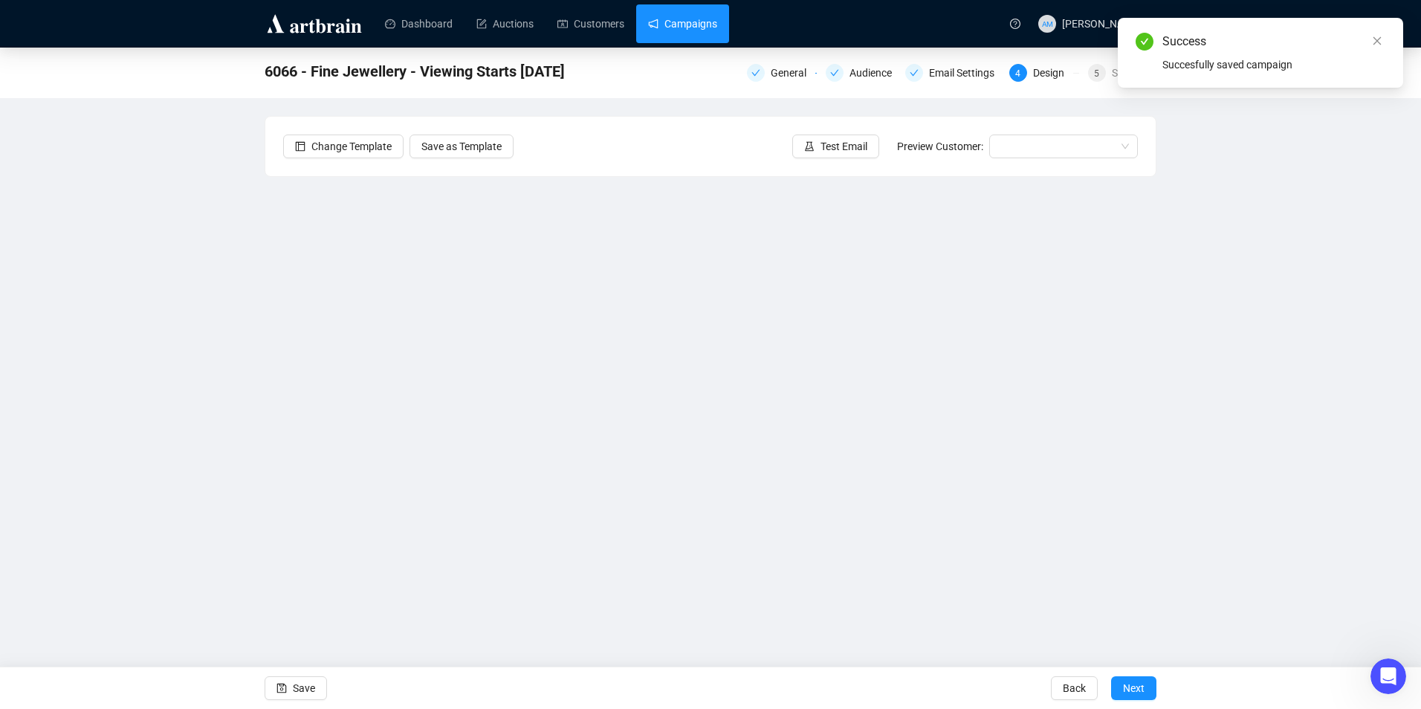
click at [704, 15] on link "Campaigns" at bounding box center [682, 23] width 69 height 39
